Goal: Task Accomplishment & Management: Use online tool/utility

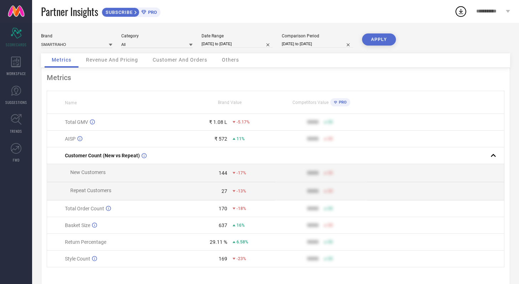
click at [111, 44] on icon at bounding box center [111, 45] width 4 height 4
click at [104, 52] on div "SMARTRAHO" at bounding box center [76, 54] width 71 height 12
select select "2"
select select "2025"
select select "3"
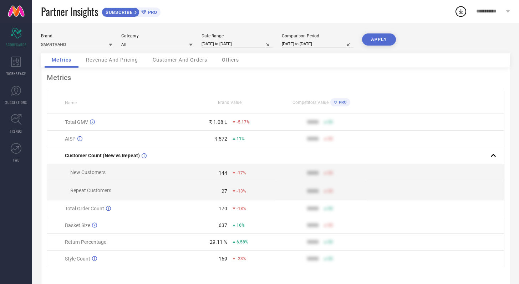
select select "2025"
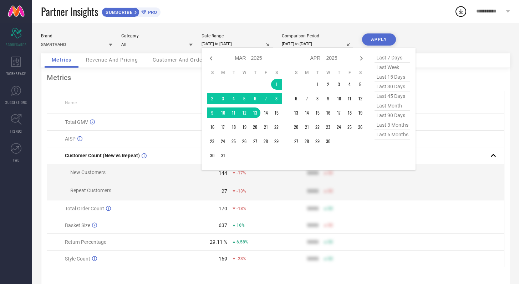
click at [242, 44] on input "01-03-2025 to 13-03-2025" at bounding box center [236, 43] width 71 height 7
click at [278, 83] on td "1" at bounding box center [276, 84] width 11 height 11
type input "After 01-03-2025"
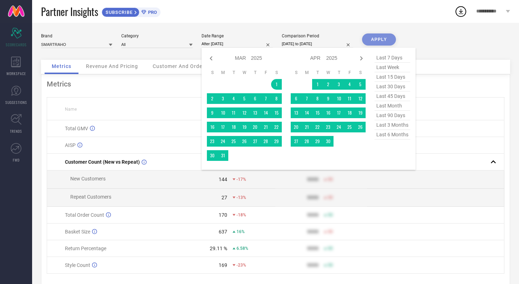
click at [438, 33] on div "Brand SMARTRAHO Category All Date Range After 01-03-2025 Jan Feb Mar Apr May Ju…" at bounding box center [275, 163] width 486 height 280
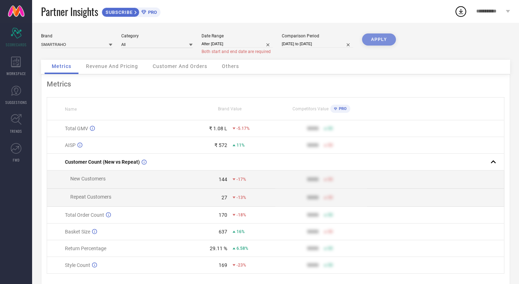
click at [236, 50] on span "Both start and end date are required" at bounding box center [235, 51] width 69 height 5
click at [222, 42] on input "After 01-03-2025" at bounding box center [236, 43] width 71 height 7
select select "2"
select select "2025"
select select "3"
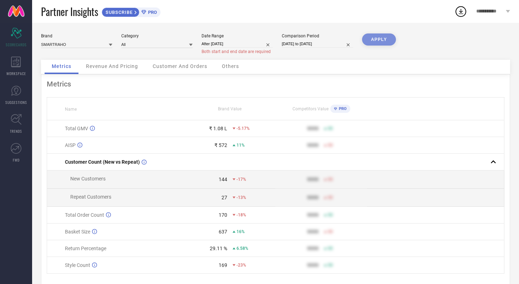
select select "2025"
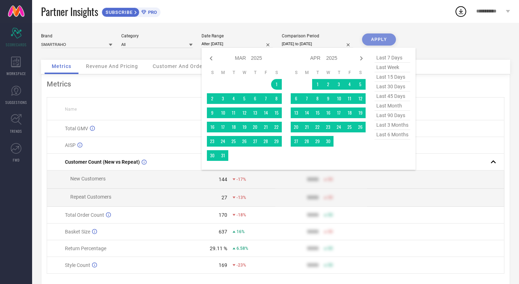
click at [386, 135] on span "last 6 months" at bounding box center [392, 135] width 36 height 10
type input "[DATE] to [DATE]"
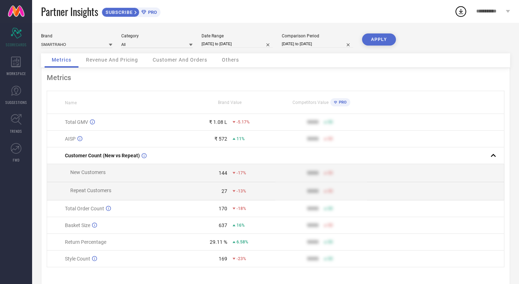
click at [386, 36] on button "APPLY" at bounding box center [379, 39] width 34 height 12
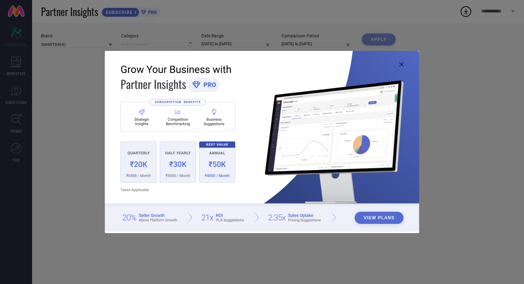
type input "All"
click at [405, 62] on img at bounding box center [262, 141] width 314 height 181
click at [397, 67] on img at bounding box center [262, 141] width 314 height 181
click at [401, 65] on icon at bounding box center [401, 64] width 4 height 4
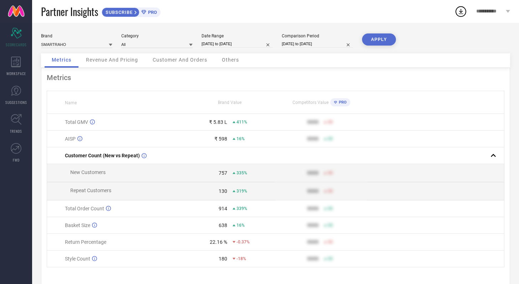
click at [415, 31] on div "Brand SMARTRAHO Category All Date Range [DATE] to [DATE] Comparison Period [DAT…" at bounding box center [275, 160] width 486 height 274
